Goal: Download file/media

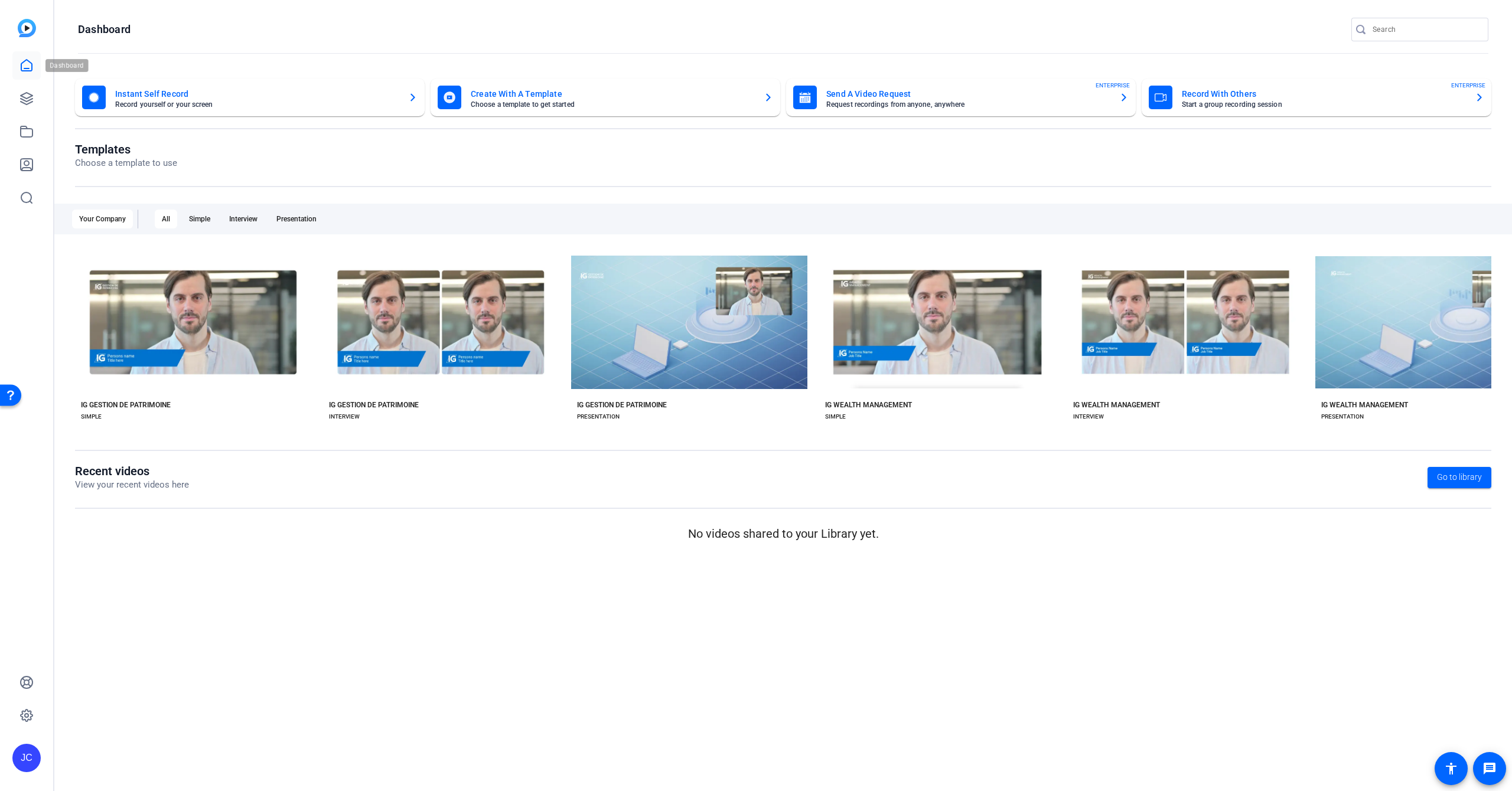
click at [23, 64] on icon at bounding box center [27, 66] width 14 height 14
click at [25, 103] on icon at bounding box center [26, 98] width 12 height 12
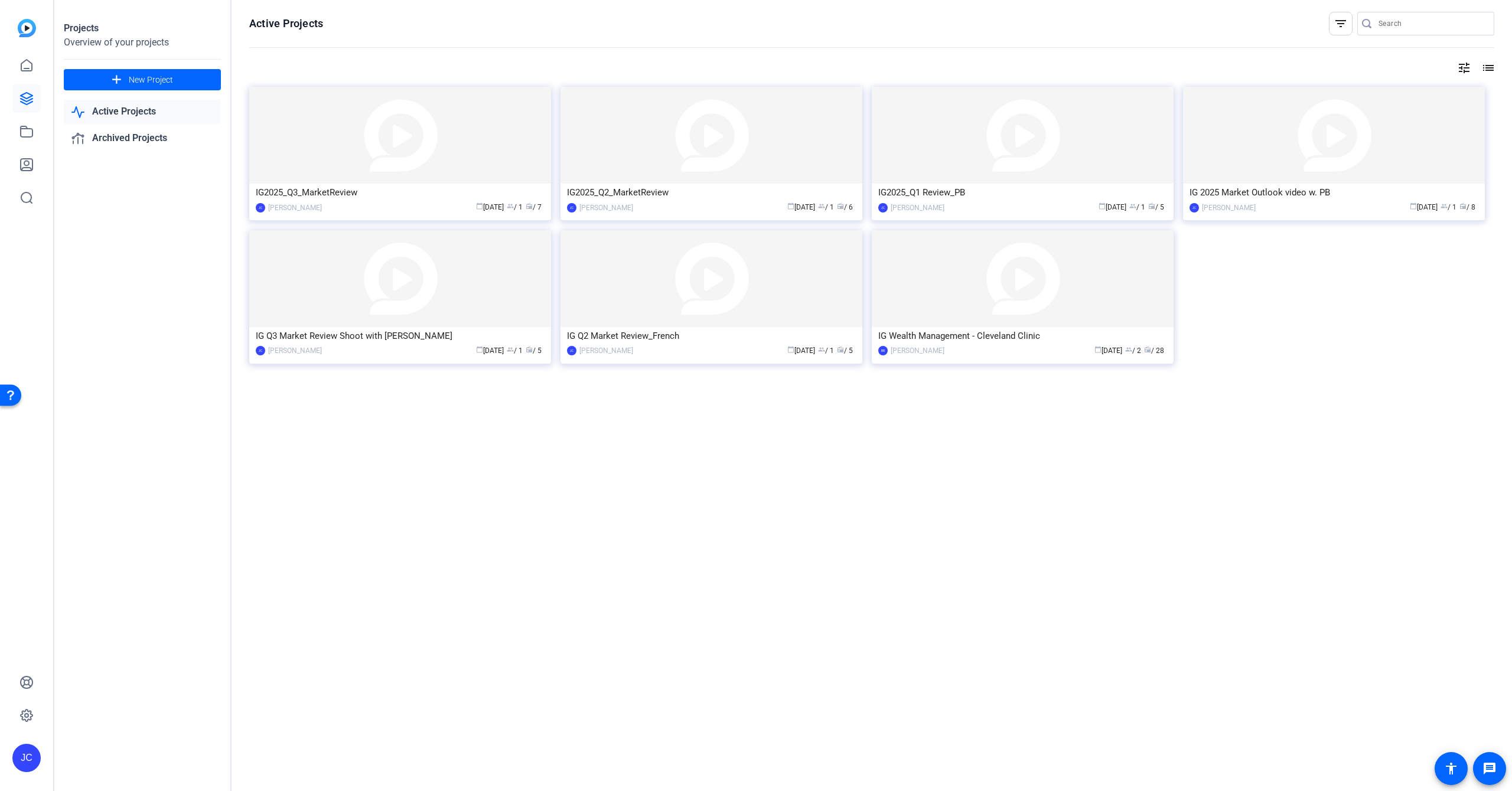
click at [404, 201] on div "IG2025_Q3_MarketReview" at bounding box center [400, 192] width 288 height 18
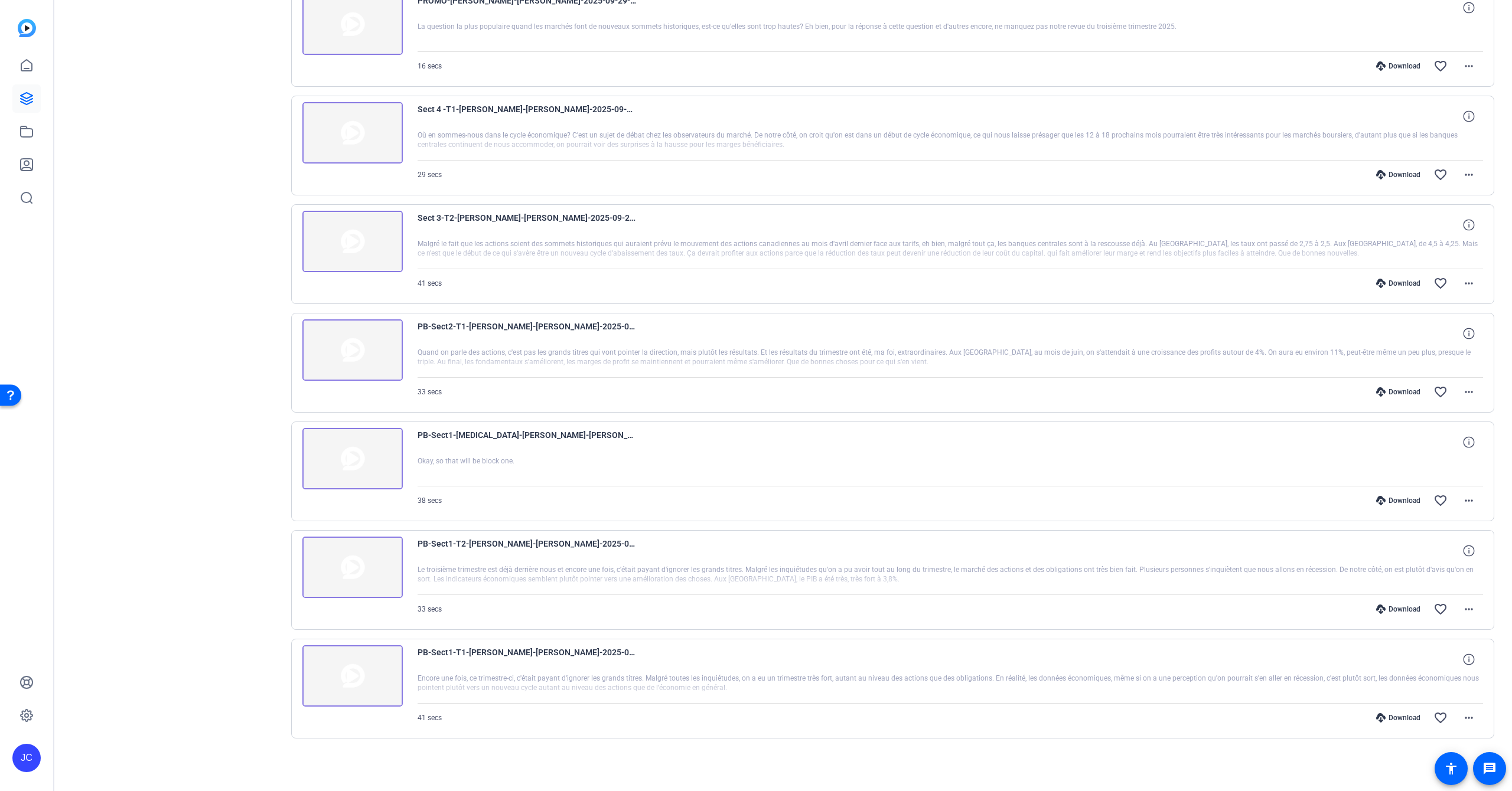
scroll to position [273, 0]
click at [660, 685] on div at bounding box center [950, 688] width 1066 height 29
click at [1395, 717] on div "Download" at bounding box center [1397, 718] width 56 height 10
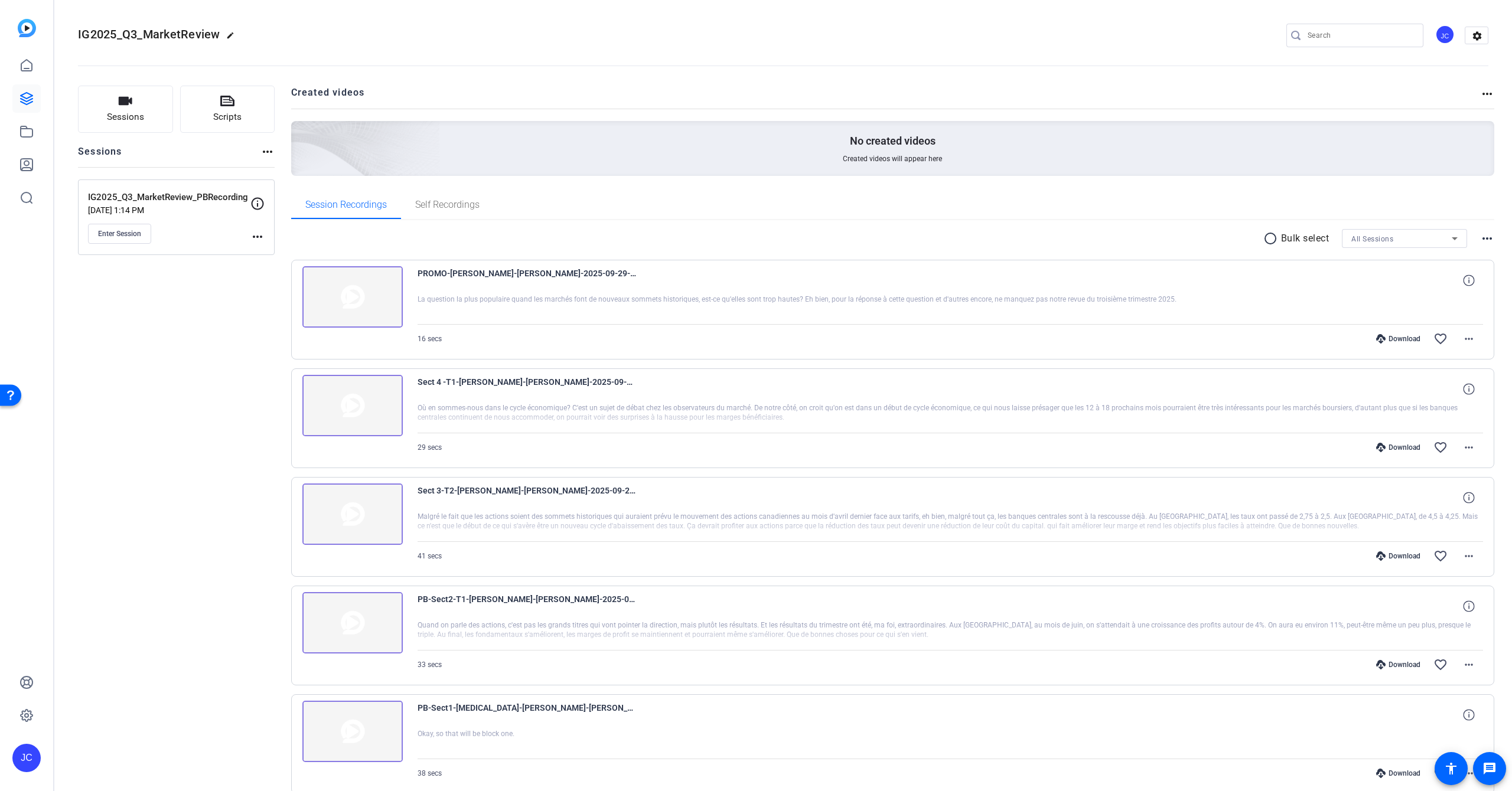
scroll to position [0, 0]
click at [1476, 340] on span at bounding box center [1468, 339] width 28 height 28
click at [1443, 364] on span "Download Original" at bounding box center [1438, 364] width 71 height 14
click at [1400, 338] on div "Download" at bounding box center [1397, 339] width 56 height 10
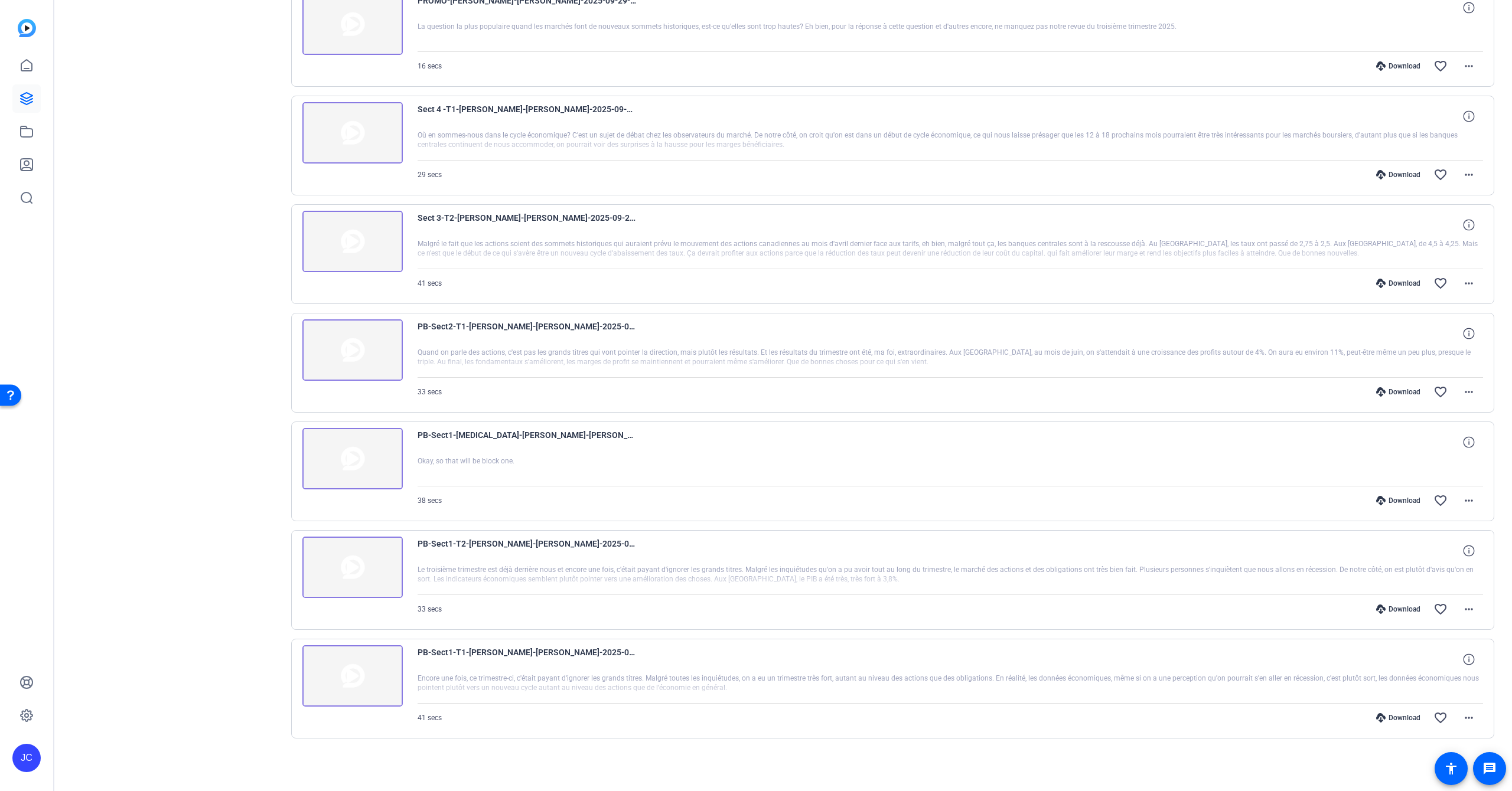
scroll to position [0, 1]
click at [1046, 593] on div at bounding box center [950, 579] width 1066 height 29
click at [1464, 607] on mat-icon "more_horiz" at bounding box center [1468, 610] width 14 height 14
click at [1428, 664] on span "Download MP4" at bounding box center [1438, 665] width 71 height 14
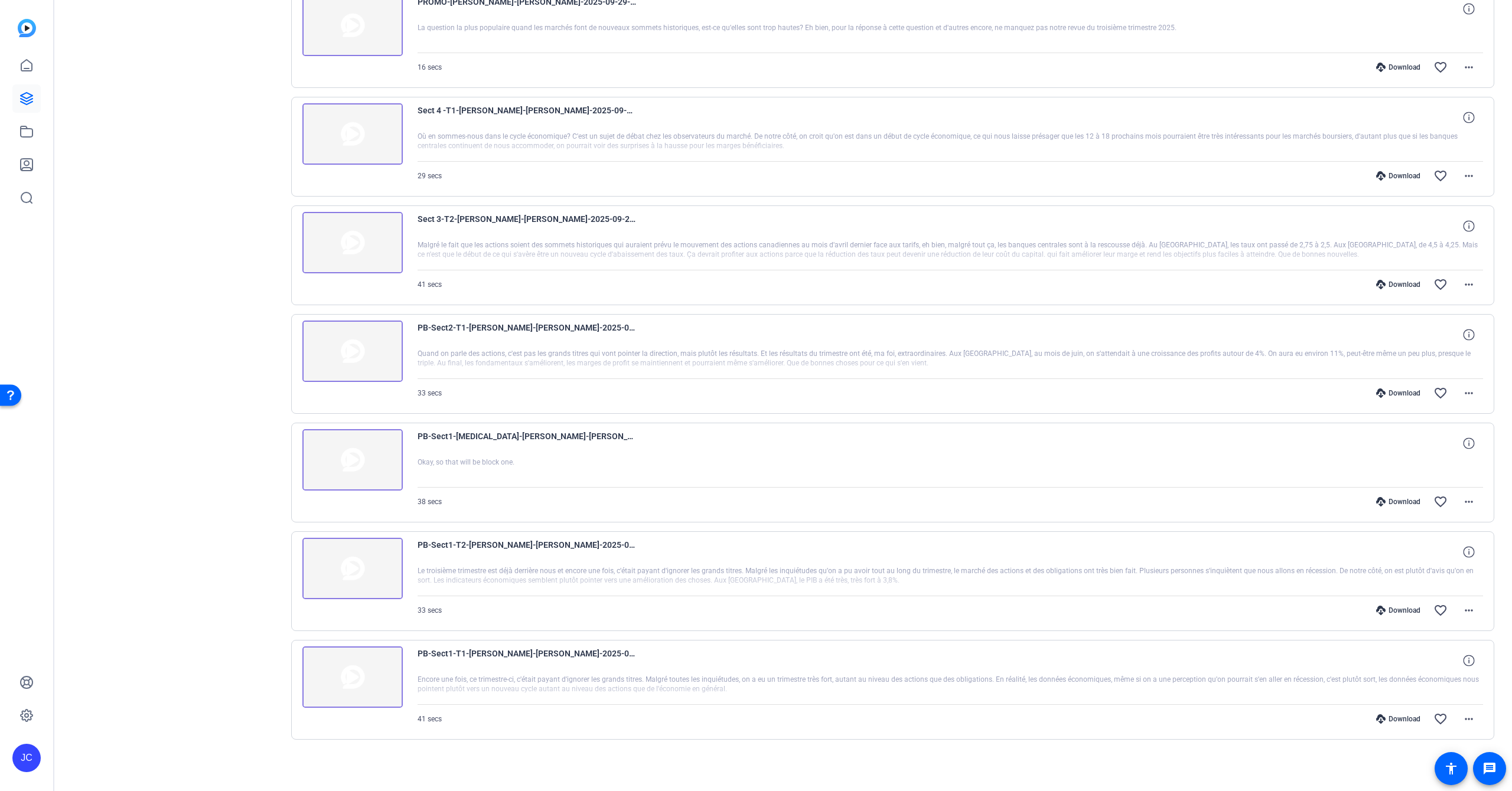
click at [754, 555] on div "PB-Sect1-T2-[PERSON_NAME]-[PERSON_NAME]-2025-09-29-14-08-50-060-0" at bounding box center [950, 552] width 1066 height 28
click at [696, 463] on div at bounding box center [950, 472] width 1066 height 29
click at [1465, 503] on mat-icon "more_horiz" at bounding box center [1468, 502] width 14 height 14
click at [1440, 553] on span "Download MP4" at bounding box center [1438, 556] width 71 height 14
click at [693, 466] on div at bounding box center [950, 472] width 1066 height 29
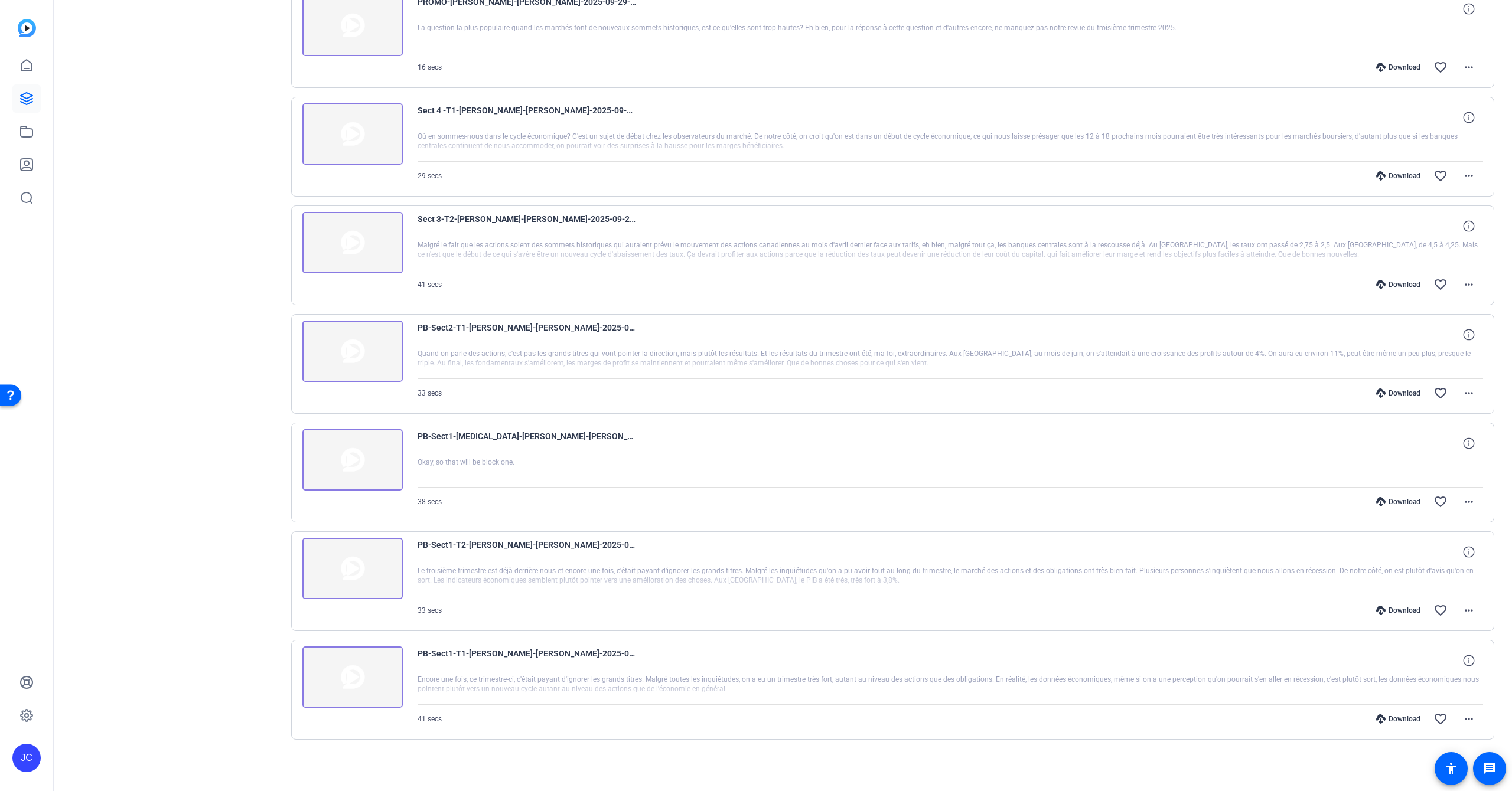
click at [659, 349] on div at bounding box center [950, 363] width 1066 height 29
drag, startPoint x: 731, startPoint y: 335, endPoint x: 757, endPoint y: 342, distance: 26.9
click at [731, 335] on div "PB-Sect2-T1-[PERSON_NAME]-[PERSON_NAME]-2025-09-29-14-11-11-468-0" at bounding box center [950, 335] width 1066 height 28
click at [1468, 393] on mat-icon "more_horiz" at bounding box center [1468, 393] width 14 height 14
click at [1435, 445] on span "Download MP4" at bounding box center [1438, 448] width 71 height 14
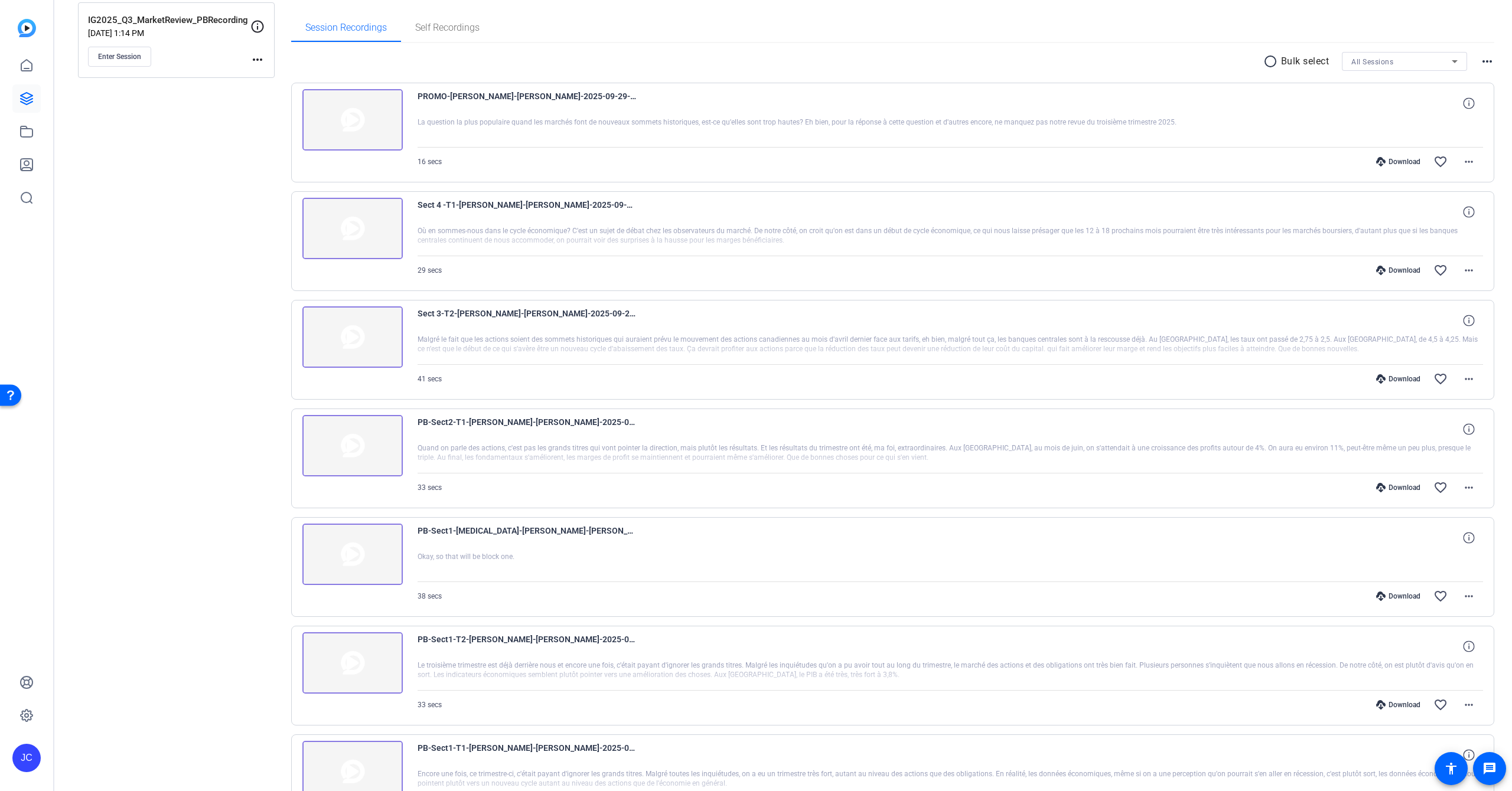
scroll to position [176, 0]
click at [683, 339] on div at bounding box center [950, 351] width 1066 height 29
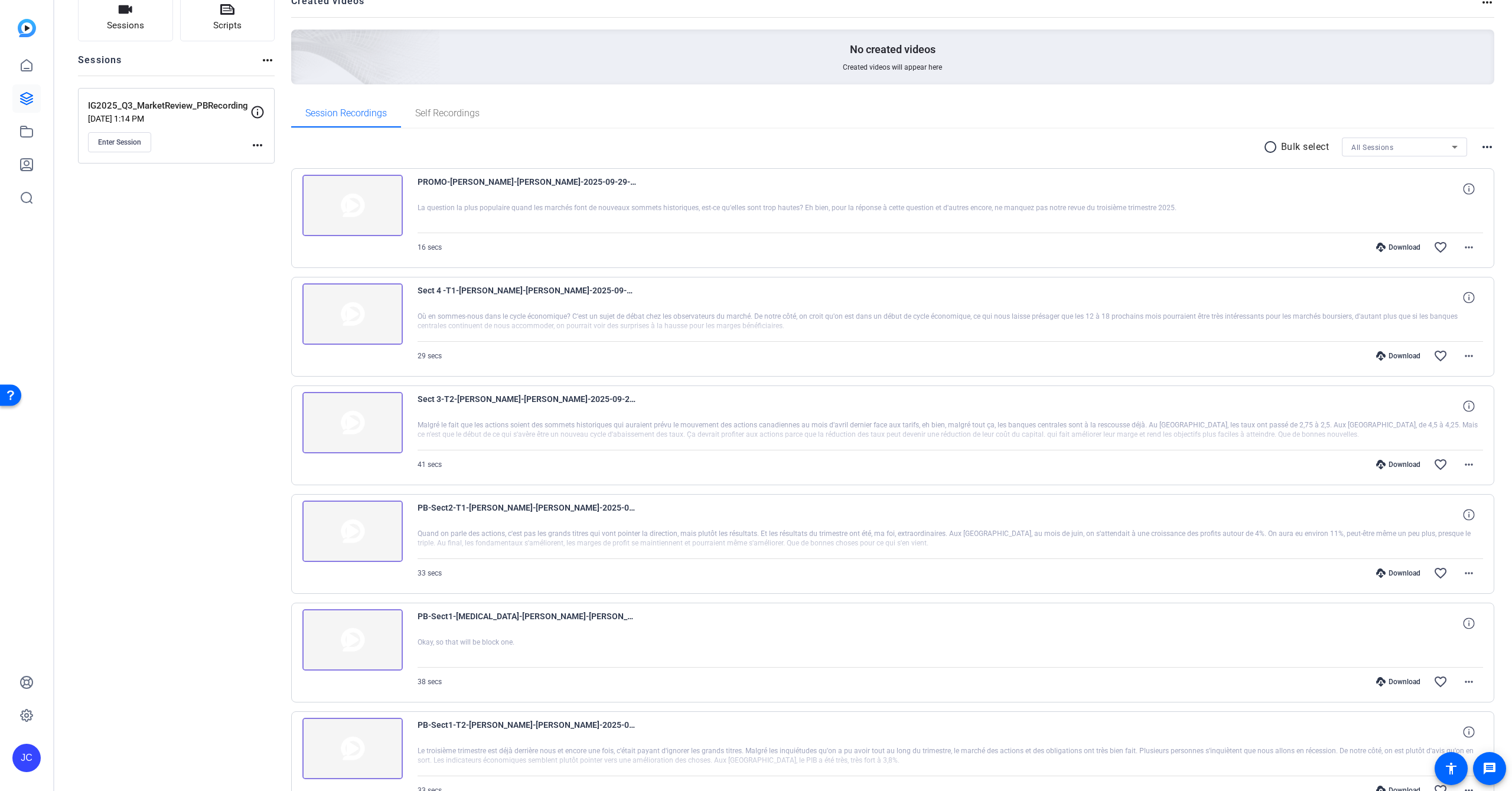
scroll to position [93, 0]
drag, startPoint x: 707, startPoint y: 403, endPoint x: 878, endPoint y: 409, distance: 171.1
click at [707, 403] on div "Sect 3-T2-[PERSON_NAME]-[PERSON_NAME]-2025-09-29-14-13-10-206-0" at bounding box center [950, 404] width 1066 height 28
click at [1467, 464] on mat-icon "more_horiz" at bounding box center [1468, 463] width 14 height 14
drag, startPoint x: 1431, startPoint y: 504, endPoint x: 1435, endPoint y: 517, distance: 13.6
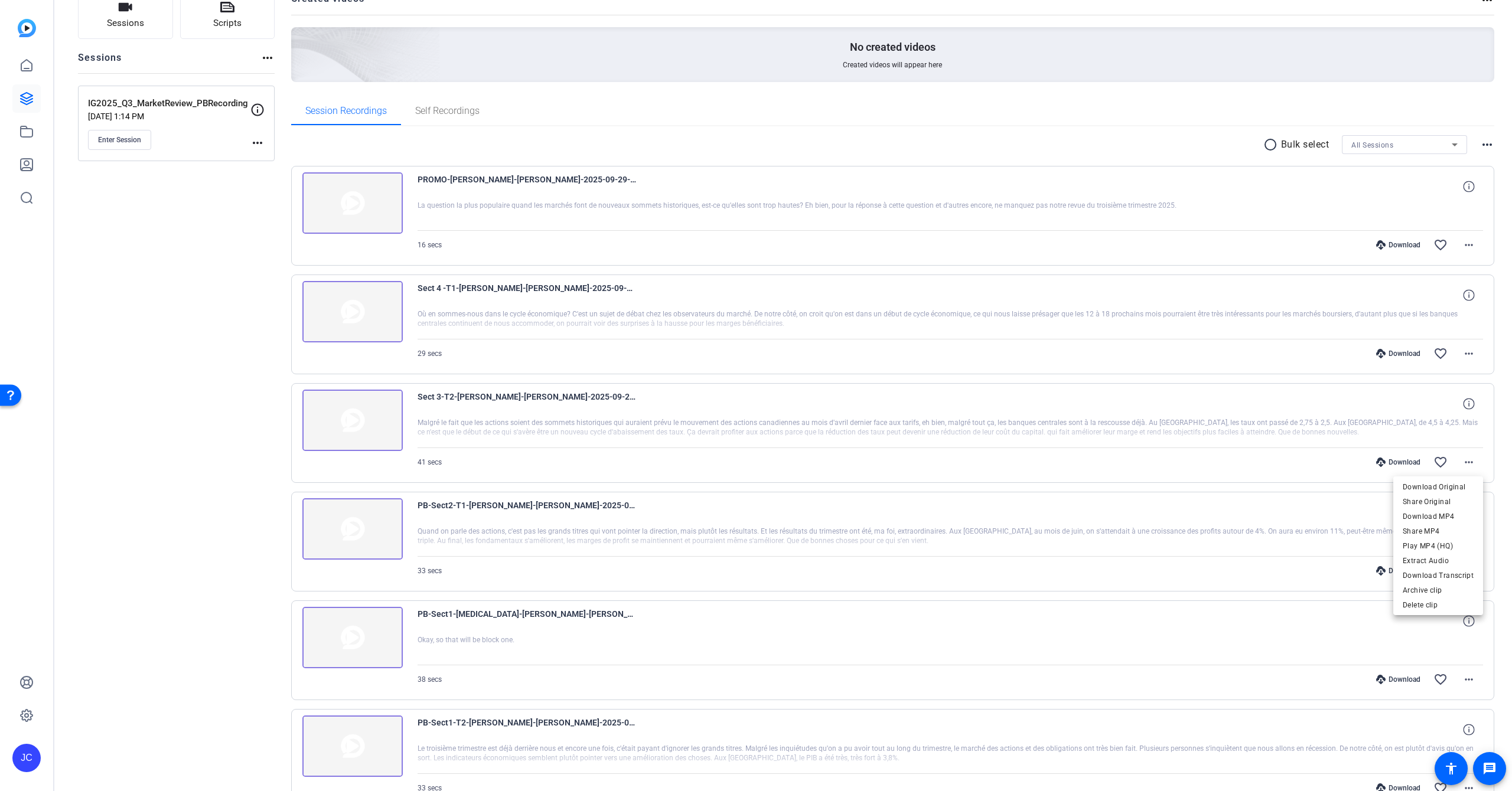
click at [1435, 517] on div "Download Original Share Original Download MP4 Share MP4 Play MP4 (HQ) Extract A…" at bounding box center [1437, 531] width 90 height 103
click at [1470, 464] on mat-icon "more_horiz" at bounding box center [1468, 463] width 14 height 14
click at [1430, 518] on span "Download MP4" at bounding box center [1438, 517] width 71 height 14
drag, startPoint x: 826, startPoint y: 290, endPoint x: 750, endPoint y: 297, distance: 76.3
click at [826, 290] on div "Sect 4 -T1-[PERSON_NAME]-[PERSON_NAME]-2025-09-29-14-14-12-353-0" at bounding box center [950, 295] width 1066 height 28
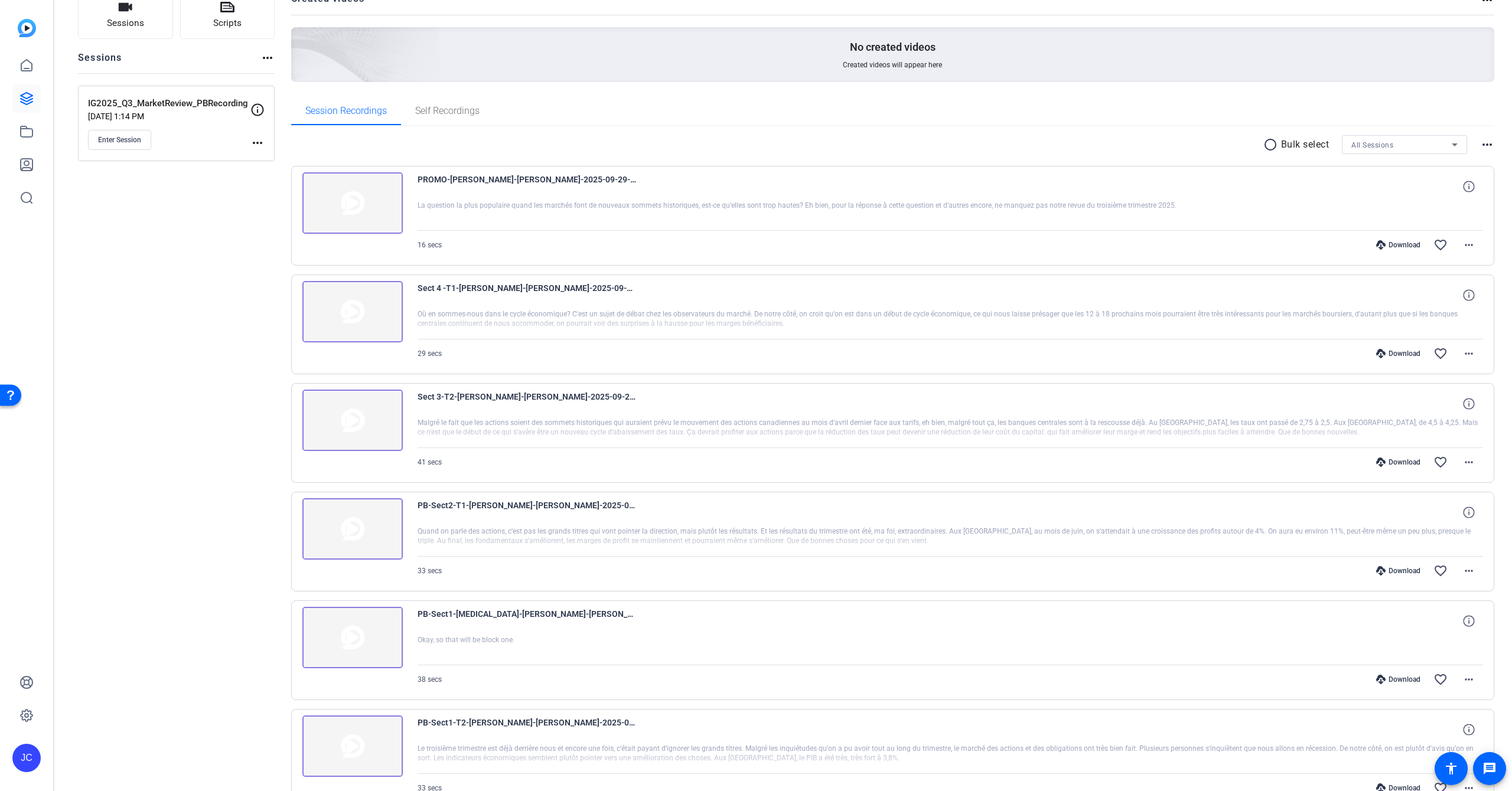
click at [662, 295] on div "Sect 4 -T1-[PERSON_NAME]-[PERSON_NAME]-2025-09-29-14-14-12-353-0" at bounding box center [950, 295] width 1066 height 28
click at [1475, 355] on mat-icon "more_horiz" at bounding box center [1468, 353] width 14 height 14
click at [1435, 406] on span "Download MP4" at bounding box center [1438, 408] width 71 height 14
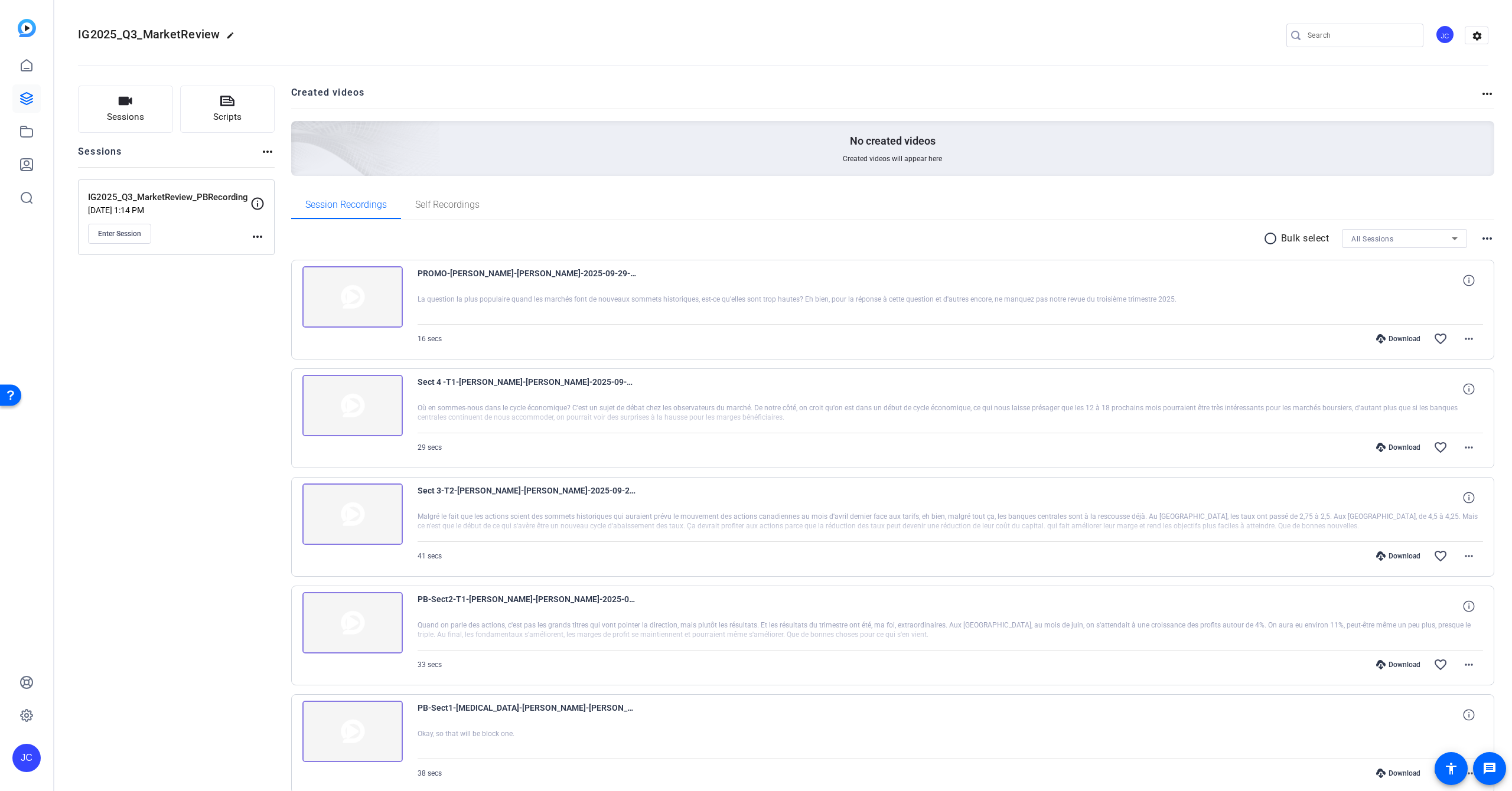
scroll to position [-1, 0]
drag, startPoint x: 691, startPoint y: 286, endPoint x: 742, endPoint y: 281, distance: 51.2
click at [691, 286] on div "PROMO-[PERSON_NAME]-[PERSON_NAME]-2025-09-29-14-15-18-398-0" at bounding box center [950, 280] width 1066 height 28
drag, startPoint x: 756, startPoint y: 281, endPoint x: 1102, endPoint y: 264, distance: 346.4
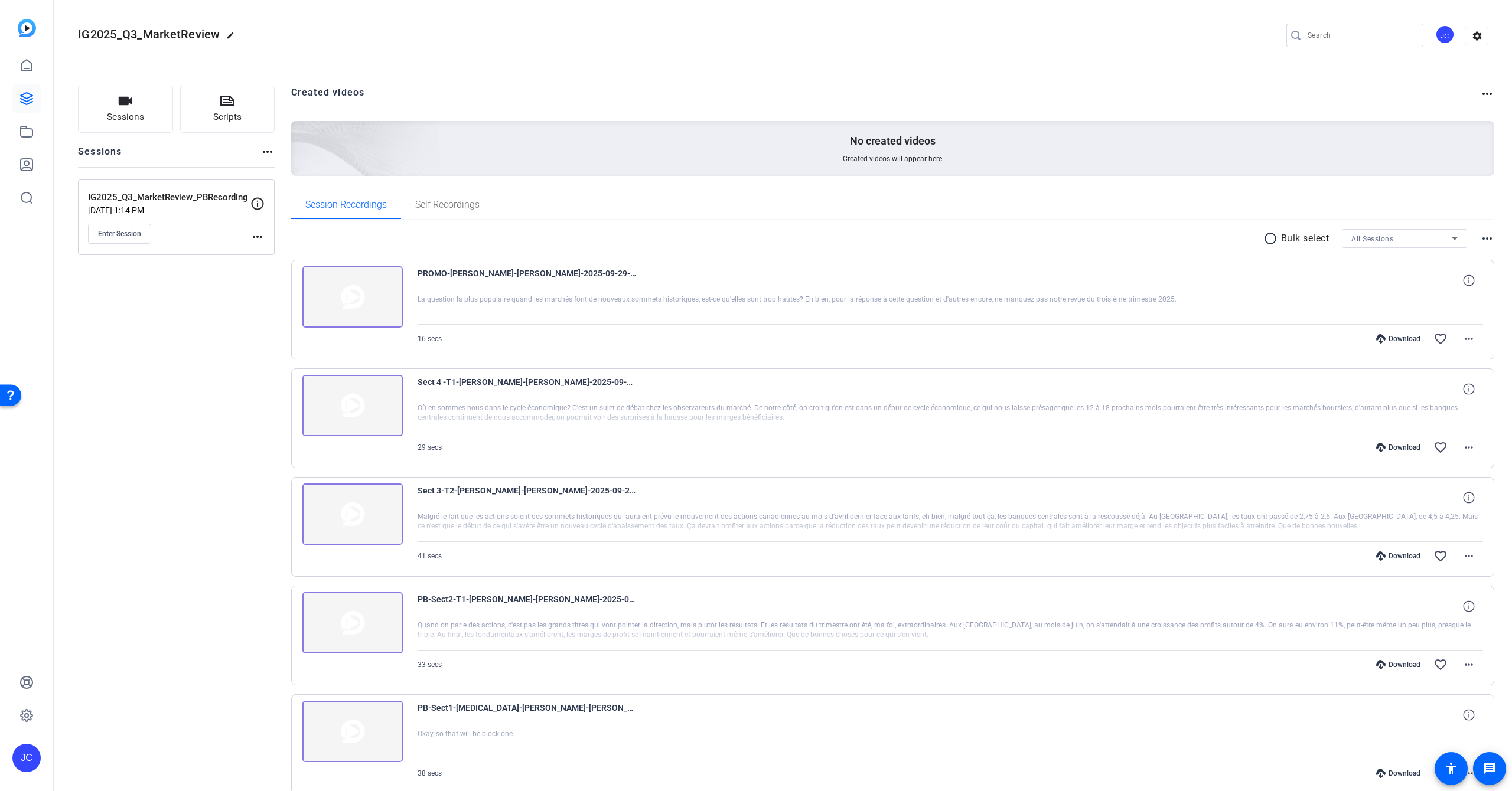
click at [815, 281] on div "PROMO-[PERSON_NAME]-[PERSON_NAME]-2025-09-29-14-15-18-398-0" at bounding box center [950, 280] width 1066 height 28
click at [1484, 238] on mat-icon "more_horiz" at bounding box center [1487, 238] width 14 height 14
click at [1391, 306] on div at bounding box center [756, 395] width 1512 height 791
click at [1466, 339] on mat-icon "more_horiz" at bounding box center [1468, 339] width 14 height 14
click at [1429, 392] on span "Download MP4" at bounding box center [1438, 393] width 71 height 14
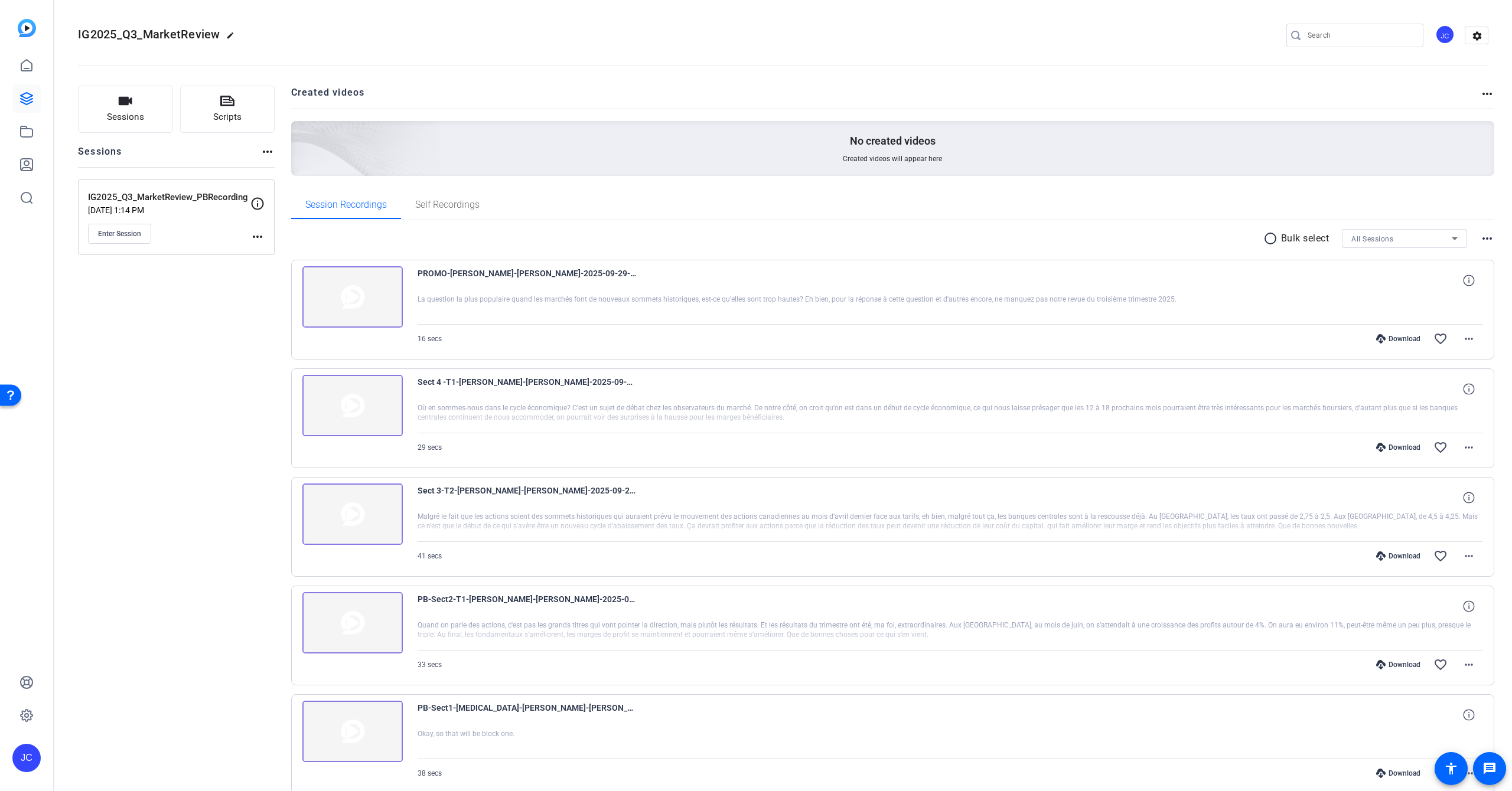
click at [1379, 554] on icon at bounding box center [1380, 556] width 10 height 10
drag, startPoint x: 1154, startPoint y: 790, endPoint x: 461, endPoint y: 208, distance: 905.0
click at [465, 209] on span "Self Recordings" at bounding box center [447, 205] width 64 height 10
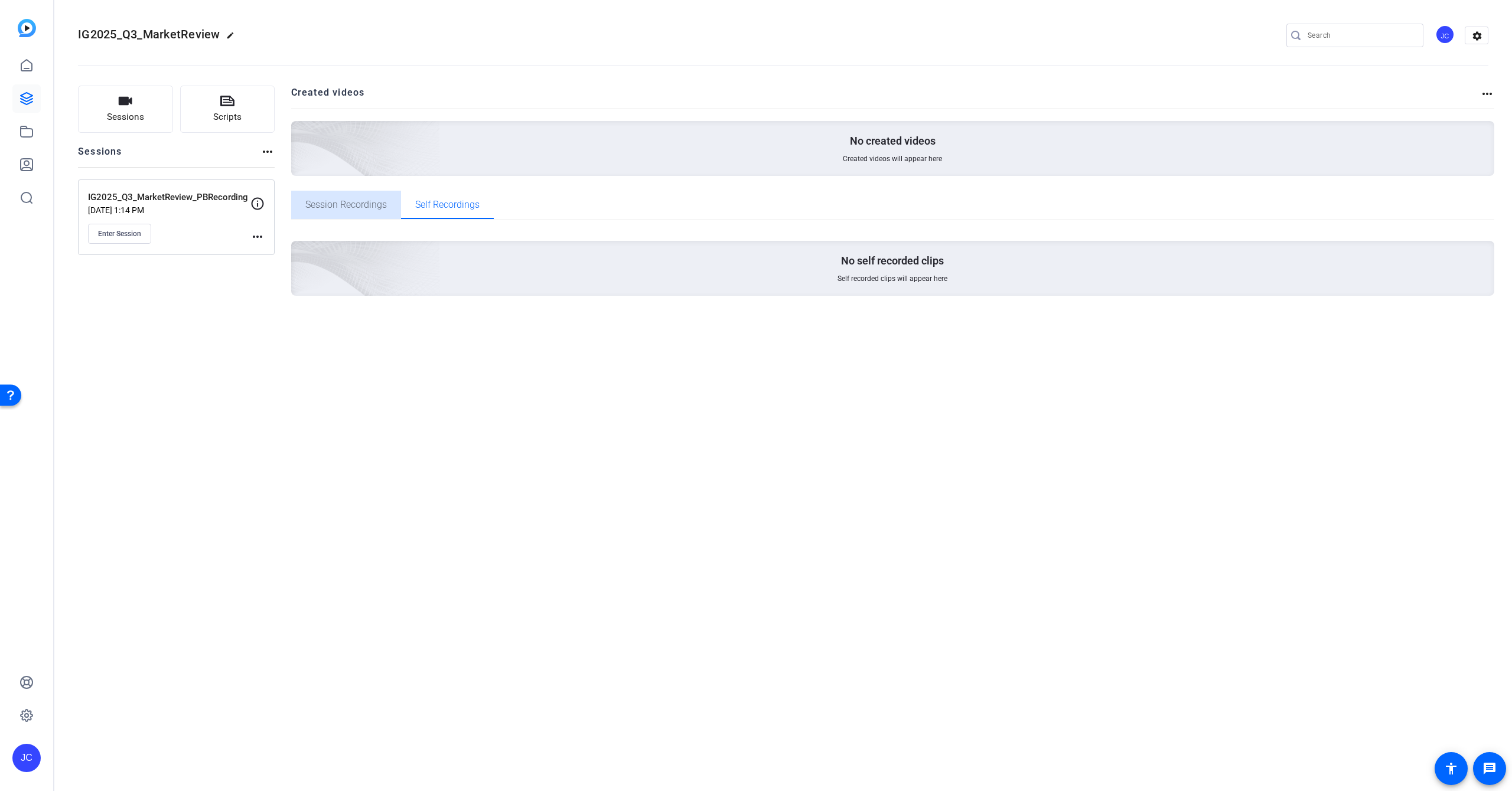
click at [360, 203] on span "Session Recordings" at bounding box center [346, 205] width 82 height 10
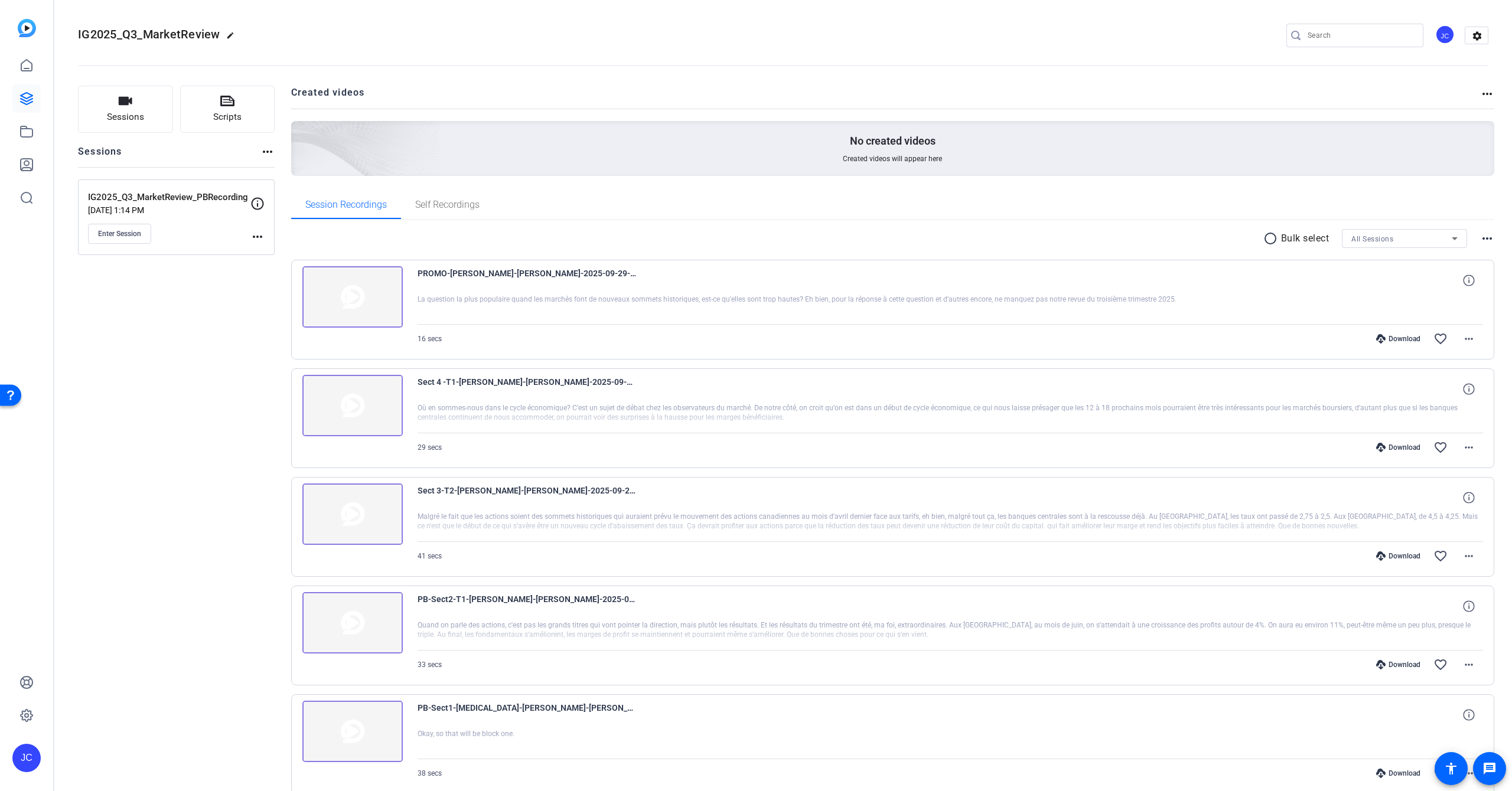
click at [597, 264] on div "PROMO-[PERSON_NAME]-[PERSON_NAME]-2025-09-29-14-15-18-398-0 La question la plus…" at bounding box center [893, 310] width 1203 height 100
click at [599, 270] on span "PROMO-[PERSON_NAME]-[PERSON_NAME]-2025-09-29-14-15-18-398-0" at bounding box center [527, 280] width 219 height 28
drag, startPoint x: 644, startPoint y: 301, endPoint x: 766, endPoint y: 305, distance: 122.1
click at [644, 301] on div at bounding box center [950, 309] width 1066 height 29
click at [1471, 342] on mat-icon "more_horiz" at bounding box center [1468, 339] width 14 height 14
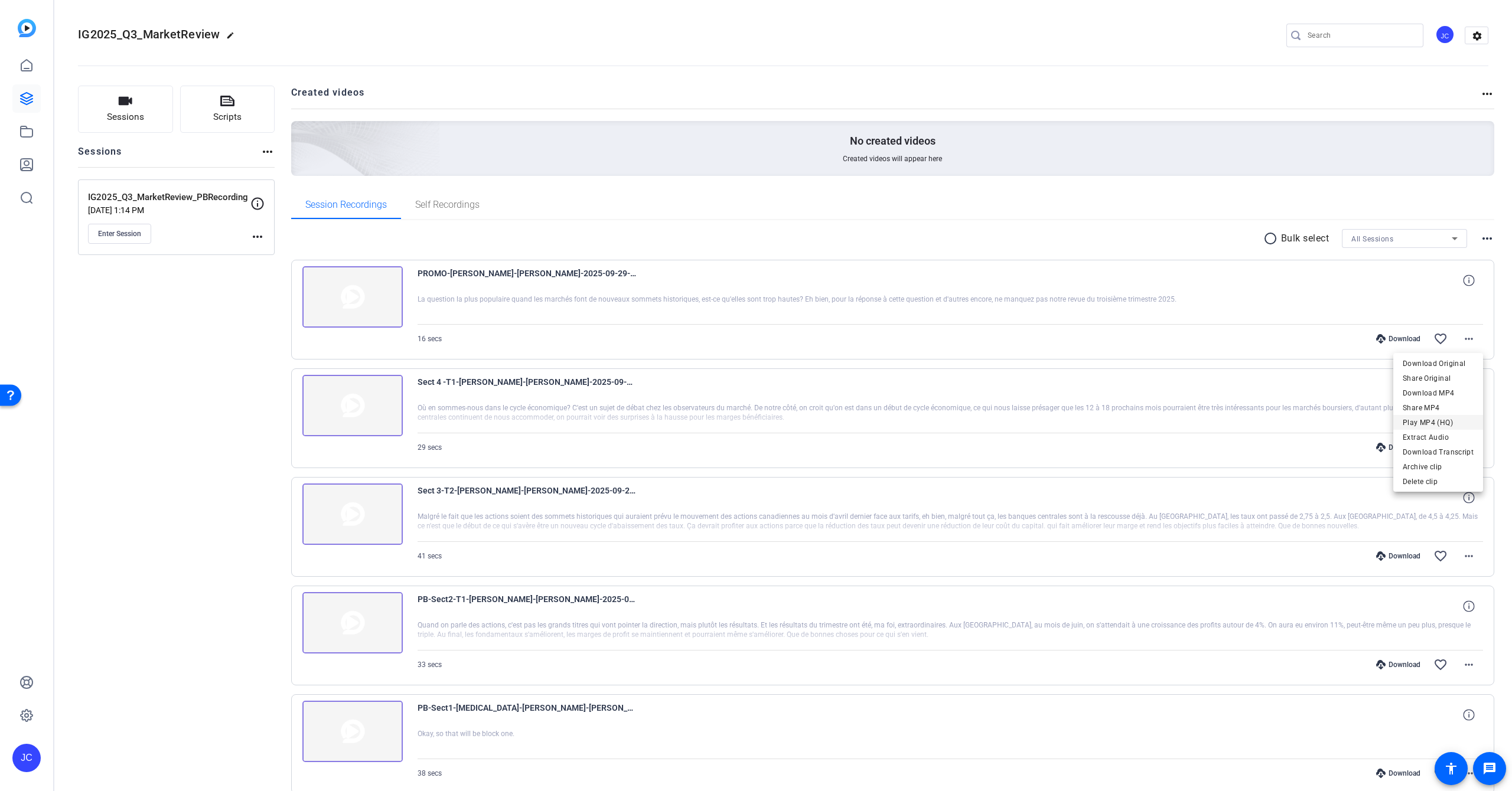
click at [1430, 424] on span "Play MP4 (HQ)" at bounding box center [1438, 423] width 71 height 14
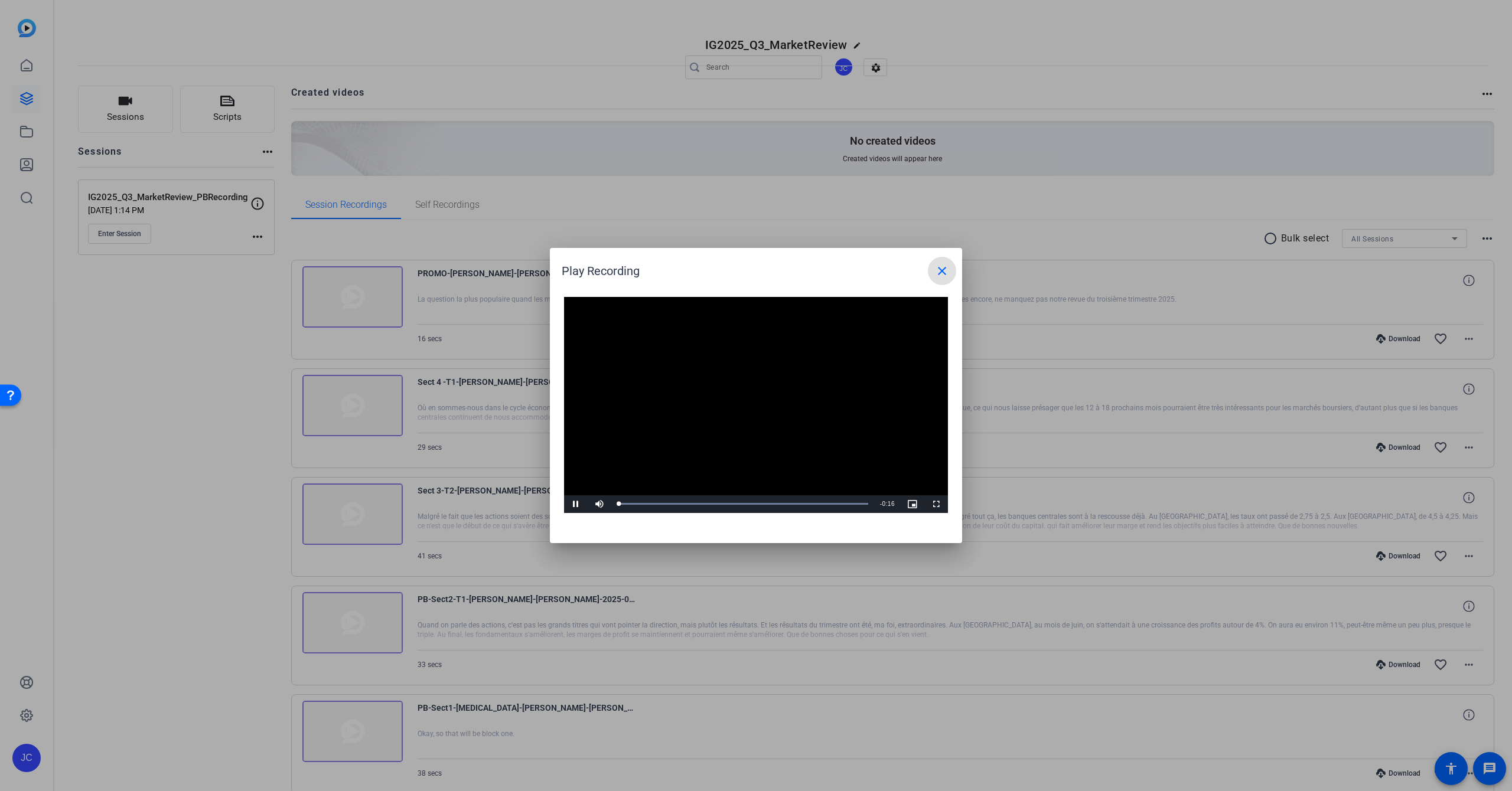
click at [740, 386] on video "Video Player" at bounding box center [756, 405] width 384 height 216
click at [945, 270] on mat-icon "close" at bounding box center [942, 271] width 14 height 14
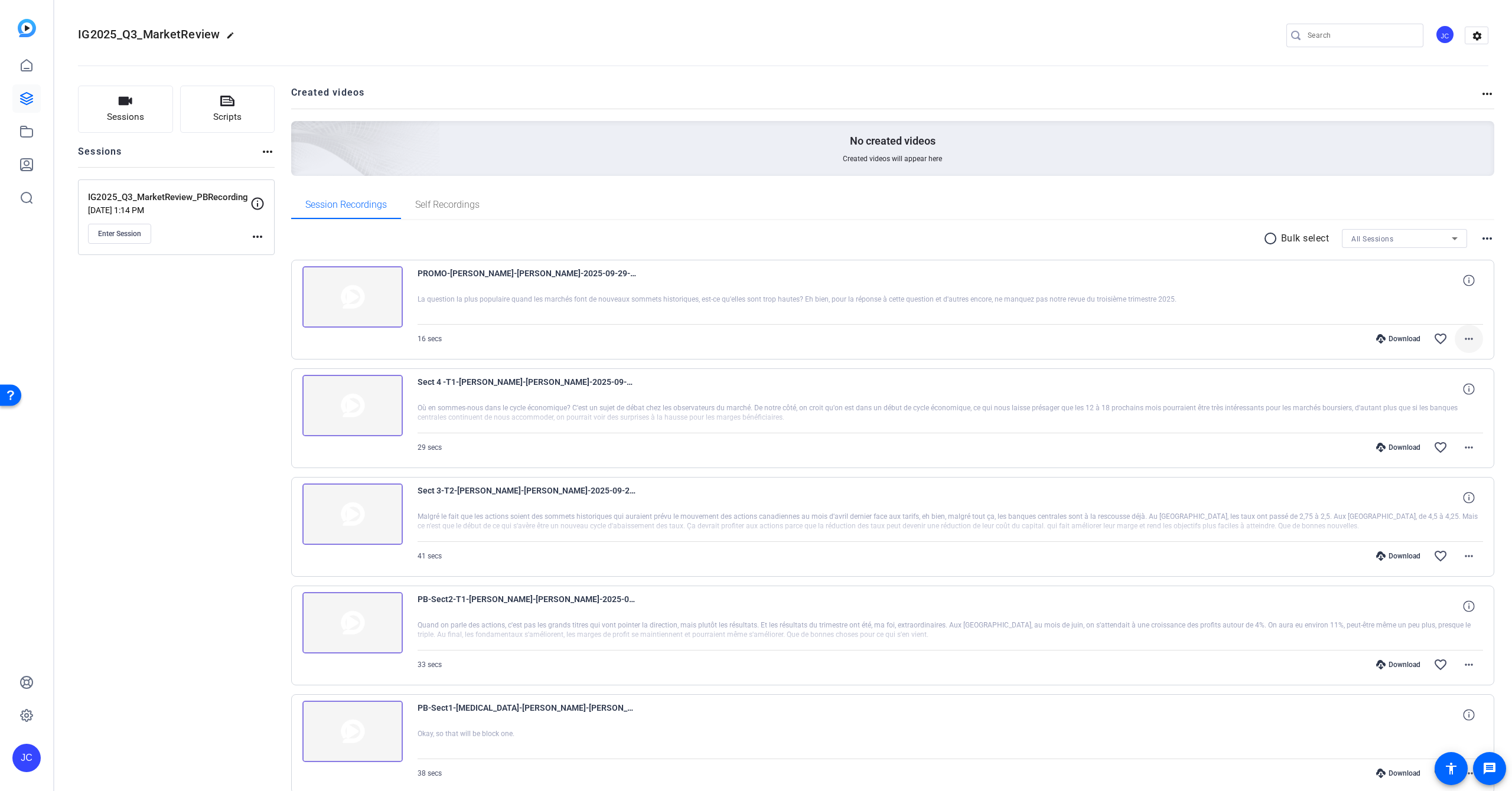
click at [1469, 337] on mat-icon "more_horiz" at bounding box center [1468, 339] width 14 height 14
click at [1433, 378] on span "Share Original" at bounding box center [1438, 378] width 71 height 14
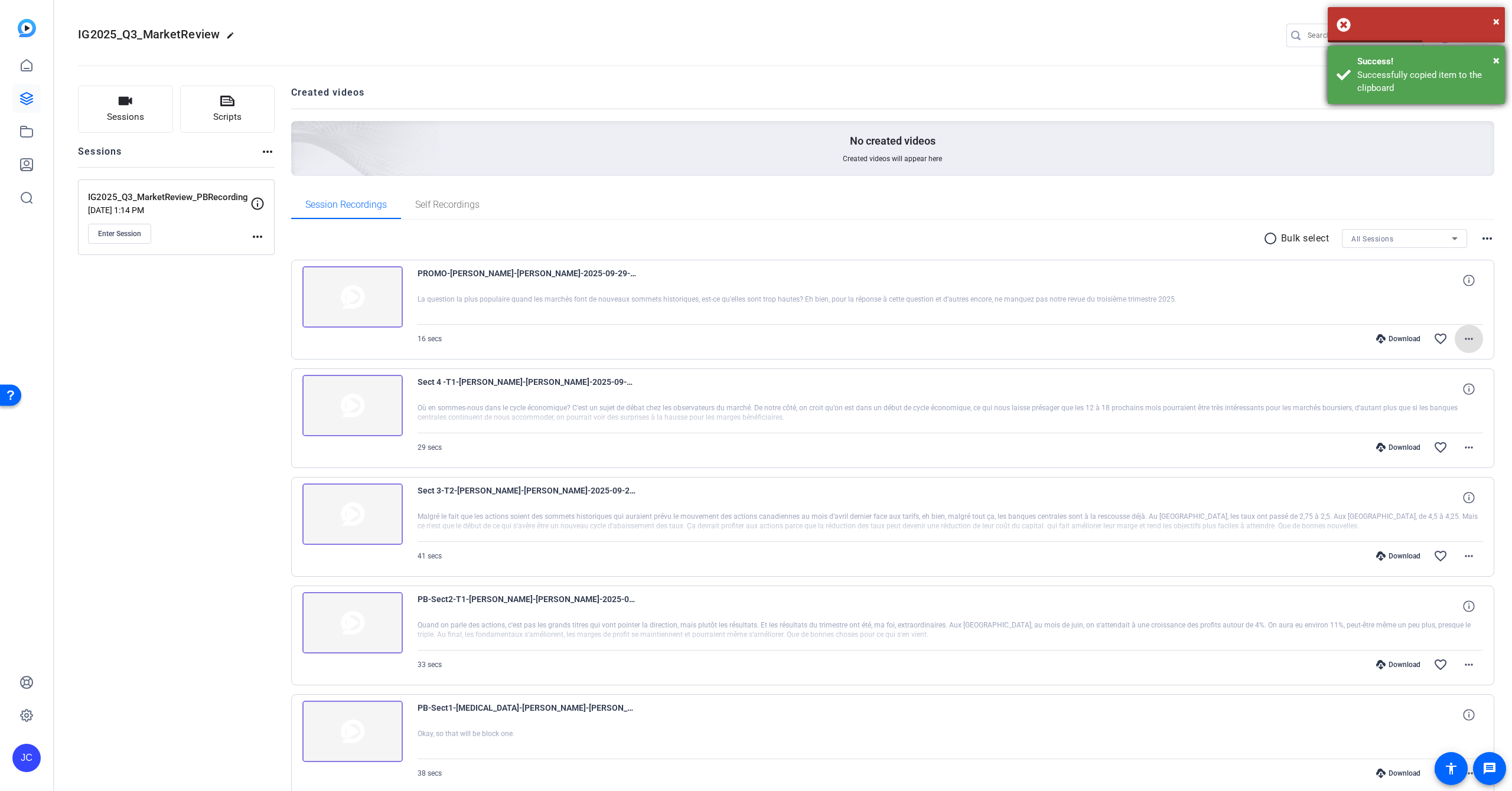
click at [1413, 71] on div "Successfully copied item to the clipboard" at bounding box center [1427, 82] width 139 height 27
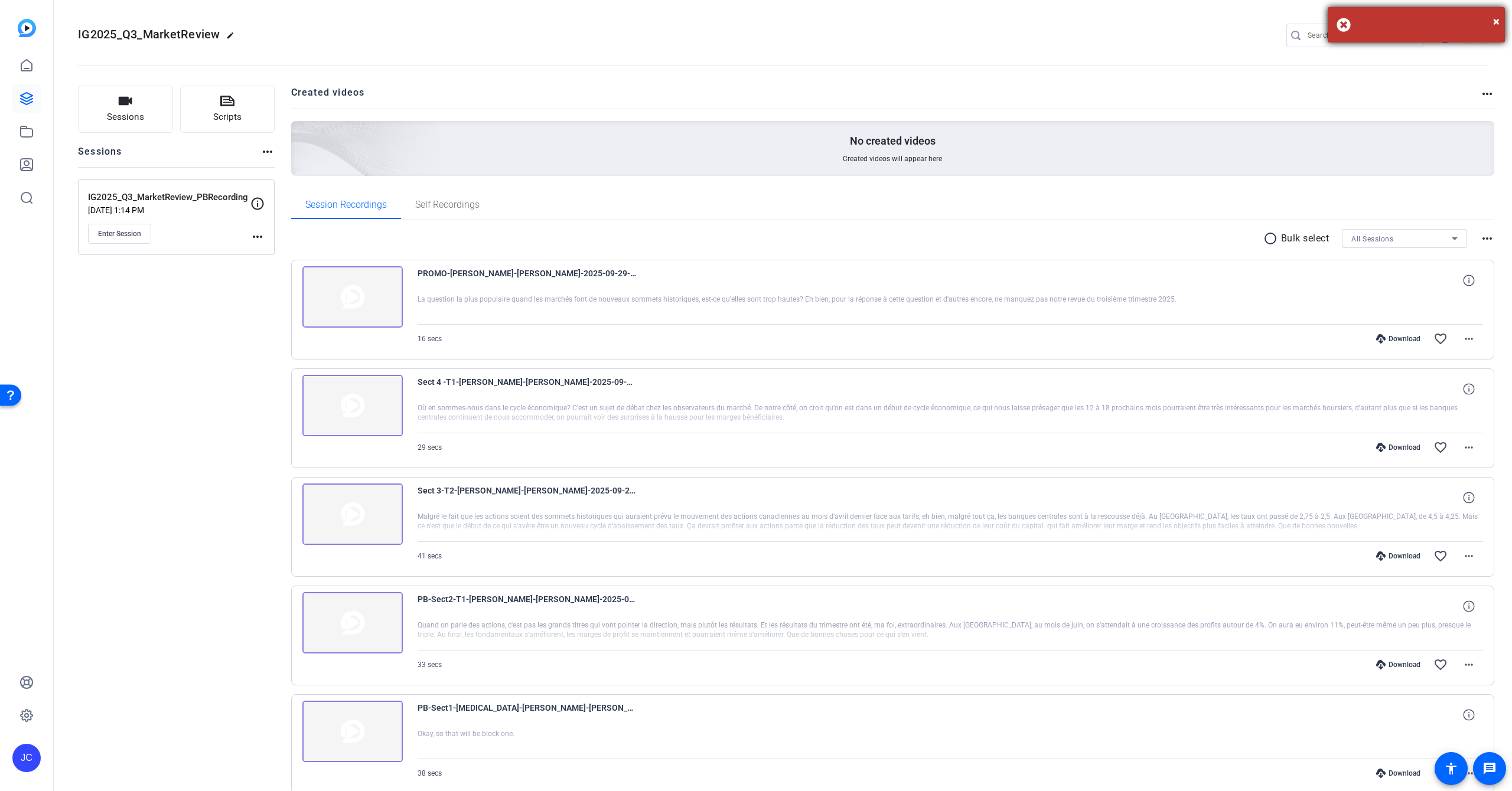
click at [1344, 23] on div "×" at bounding box center [1416, 25] width 177 height 36
click at [841, 283] on div "PROMO-[PERSON_NAME]-[PERSON_NAME]-2025-09-29-14-15-18-398-0" at bounding box center [950, 280] width 1066 height 28
click at [840, 283] on div "PROMO-[PERSON_NAME]-[PERSON_NAME]-2025-09-29-14-15-18-398-0" at bounding box center [950, 280] width 1066 height 28
click at [890, 198] on div "Session Recordings Self Recordings" at bounding box center [893, 205] width 1203 height 28
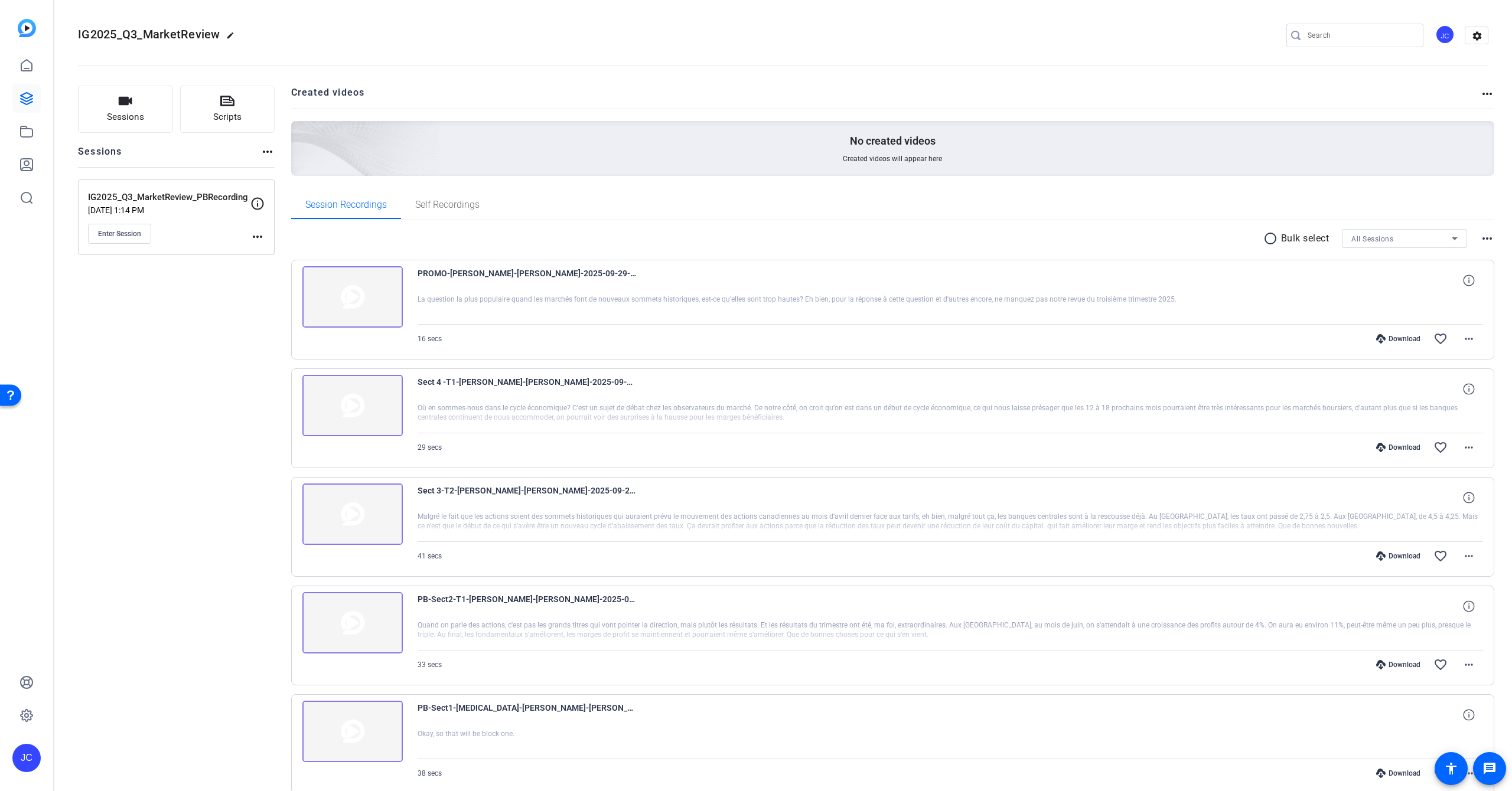
click at [1389, 340] on div "Download" at bounding box center [1397, 339] width 56 height 10
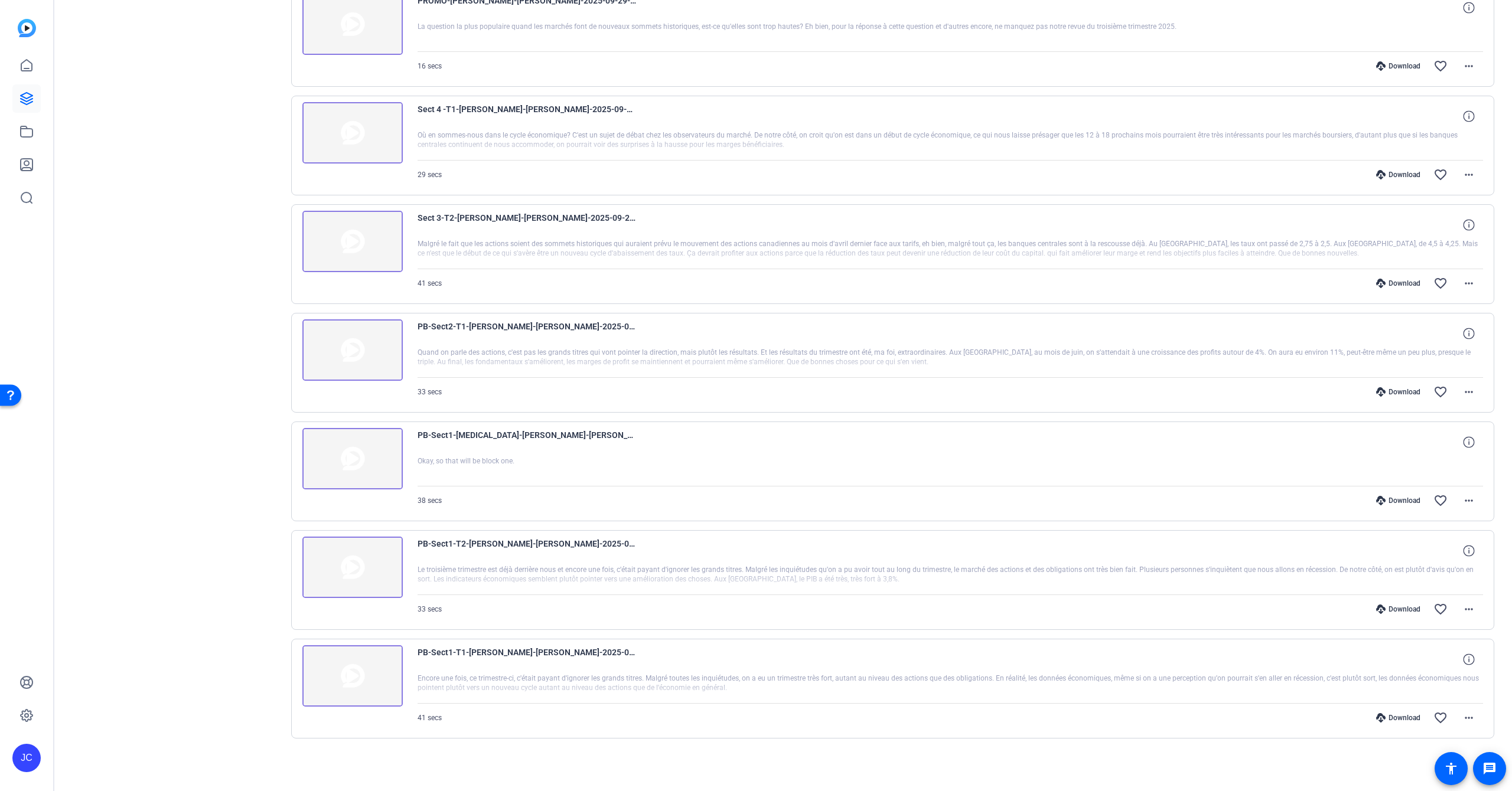
scroll to position [273, 0]
click at [185, 202] on div "Sessions Scripts Sessions more_horiz IG2025_Q3_MarketReview_PBRecording [DATE] …" at bounding box center [176, 295] width 197 height 964
click at [563, 700] on div at bounding box center [950, 688] width 1066 height 29
click at [1473, 657] on icon at bounding box center [1468, 659] width 12 height 12
click at [1472, 553] on icon at bounding box center [1468, 550] width 12 height 12
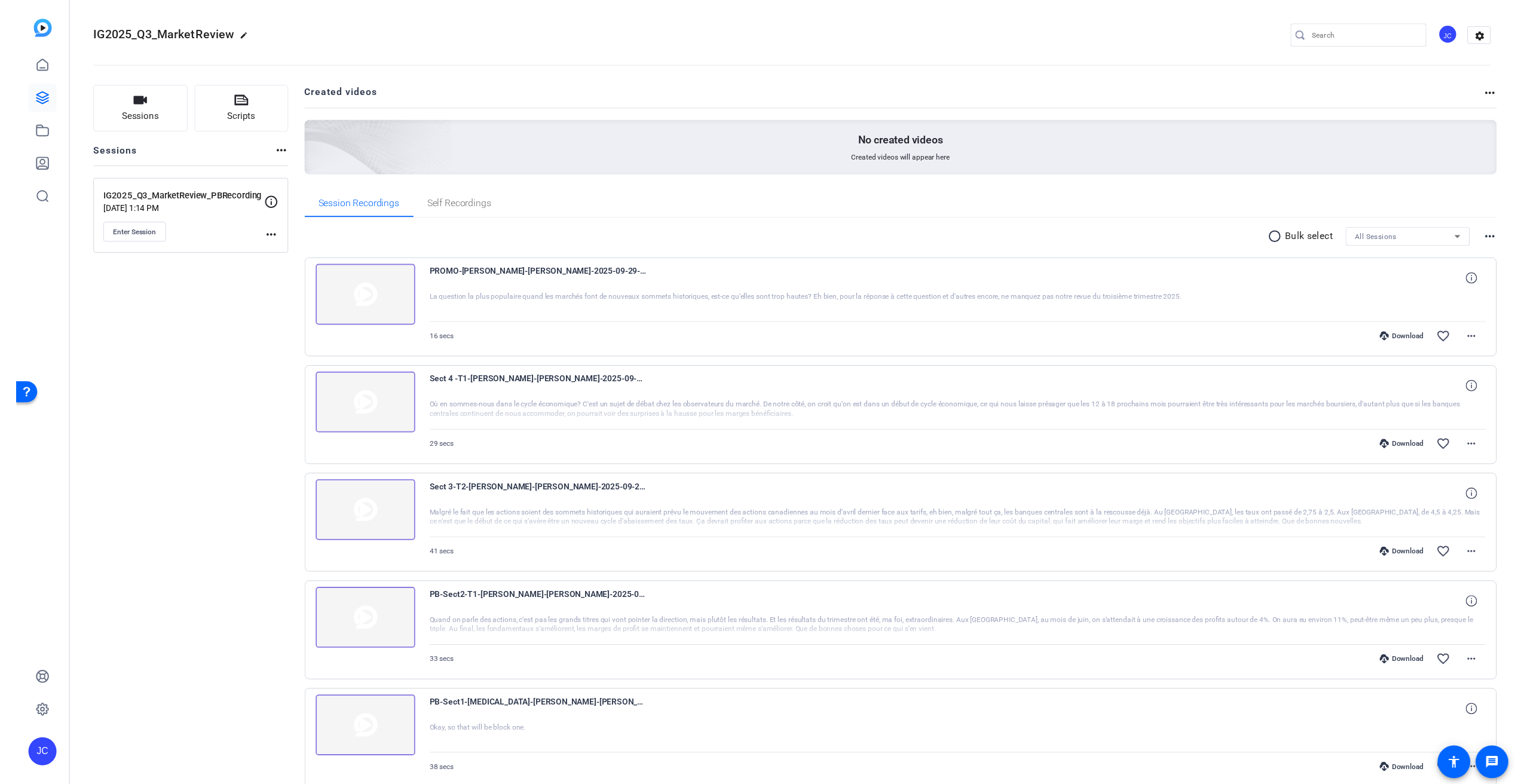
scroll to position [0, 0]
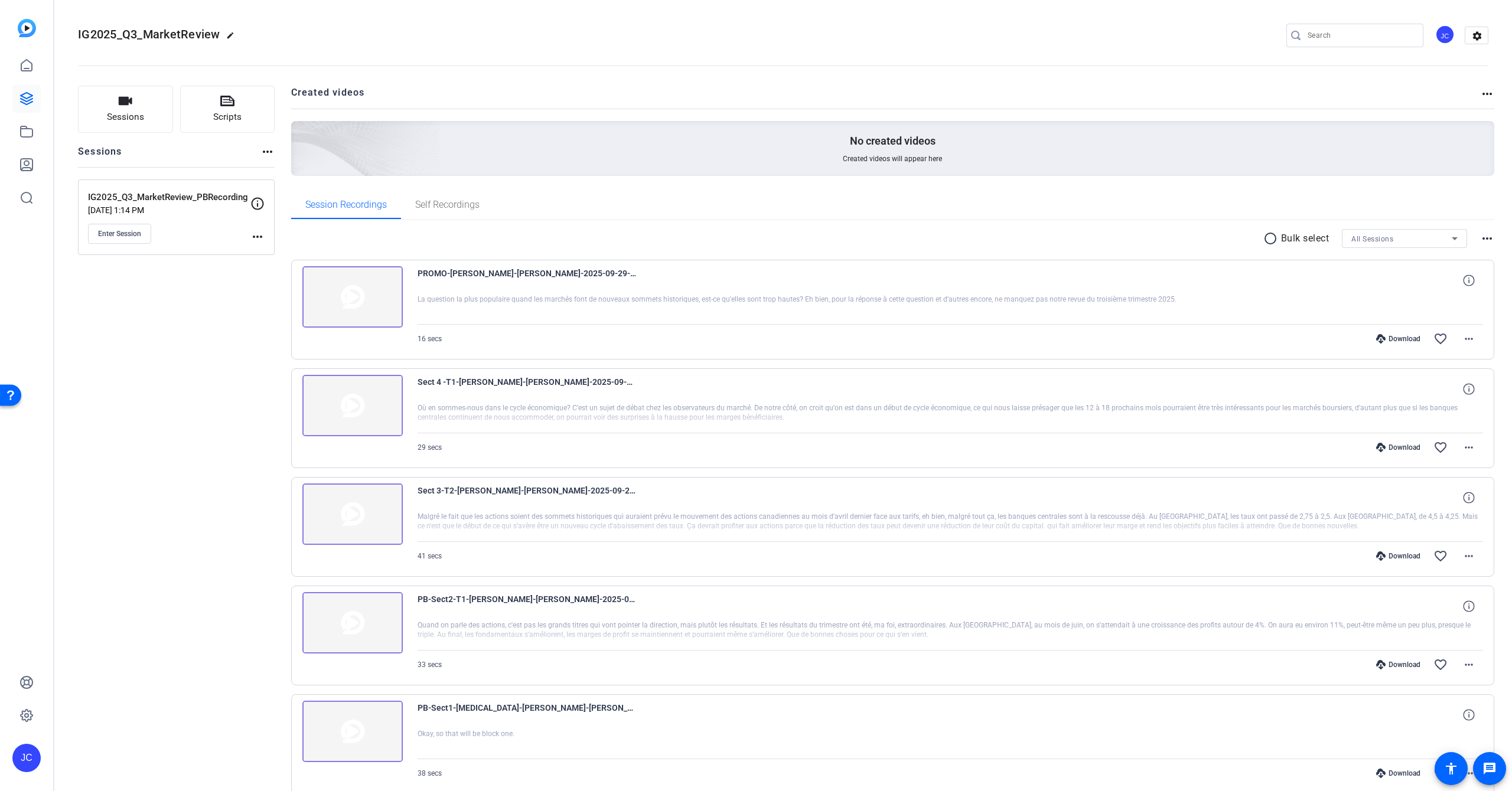
click at [1404, 338] on div "Download" at bounding box center [1397, 339] width 56 height 10
click at [679, 95] on h2 "Created videos" at bounding box center [885, 97] width 1189 height 23
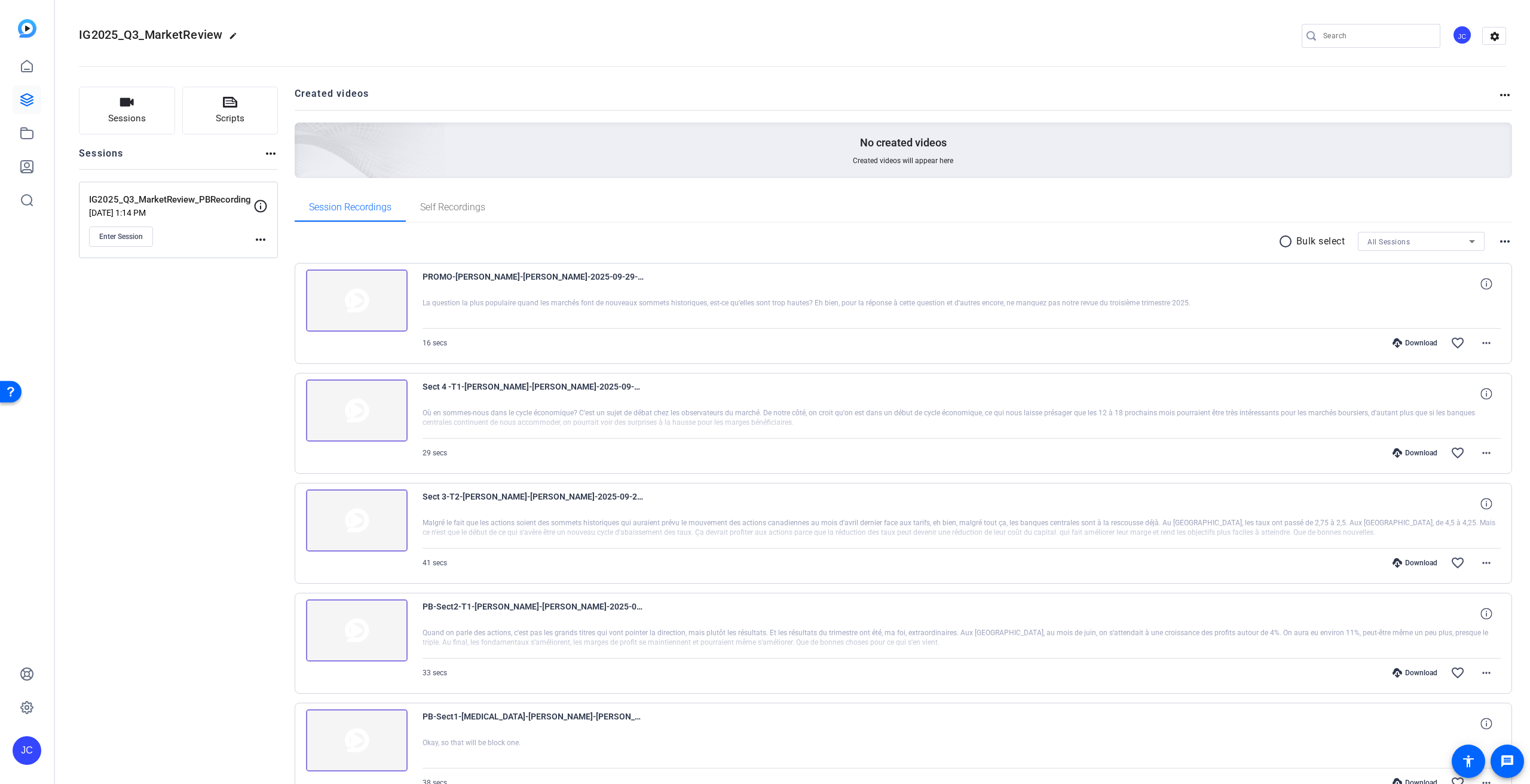
drag, startPoint x: 1250, startPoint y: 357, endPoint x: 1317, endPoint y: 360, distance: 67.1
click at [1262, 357] on div "PROMO-[PERSON_NAME]-[PERSON_NAME]-2025-09-29-14-15-18-398-0 La question la plus…" at bounding box center [903, 313] width 1218 height 101
click at [1486, 343] on mat-icon "more_horiz" at bounding box center [1486, 343] width 14 height 14
click at [1452, 367] on span "Download Original" at bounding box center [1455, 368] width 72 height 14
